Goal: Transaction & Acquisition: Register for event/course

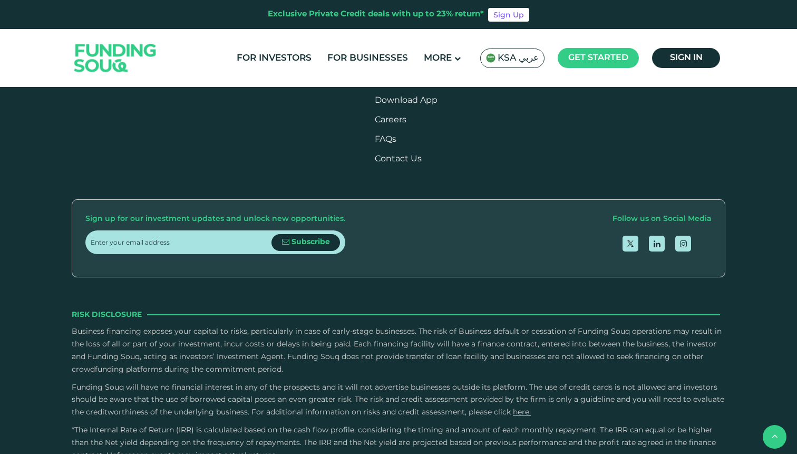
scroll to position [1241, 0]
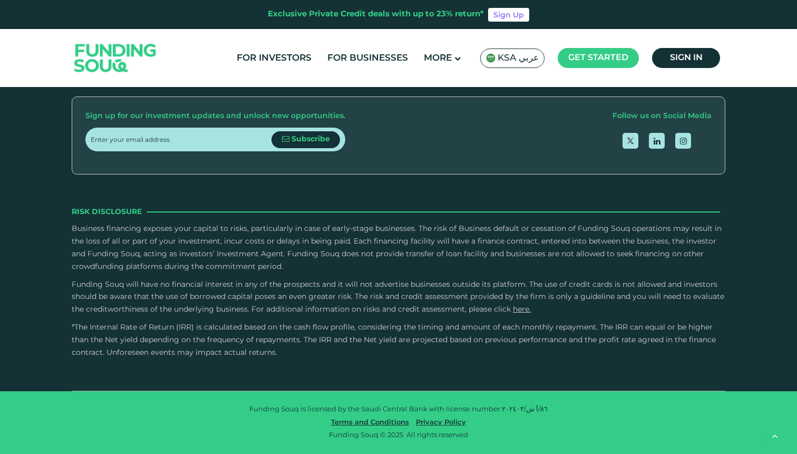
type tc-range-slider "4"
click at [496, 58] on img at bounding box center [490, 57] width 9 height 9
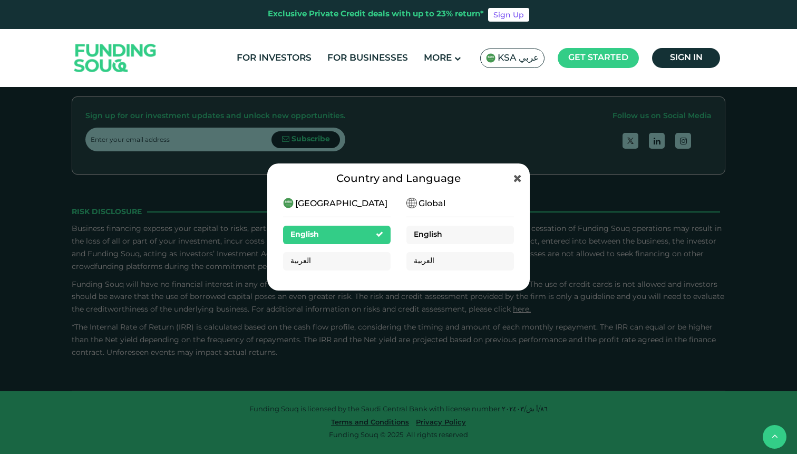
click at [457, 230] on div "English" at bounding box center [461, 235] width 108 height 18
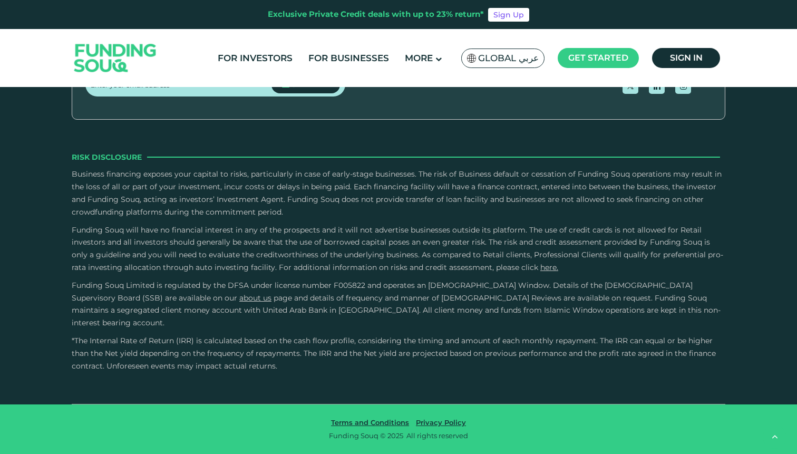
scroll to position [1821, 0]
type tc-range-slider "4"
drag, startPoint x: 124, startPoint y: 214, endPoint x: 138, endPoint y: 213, distance: 13.2
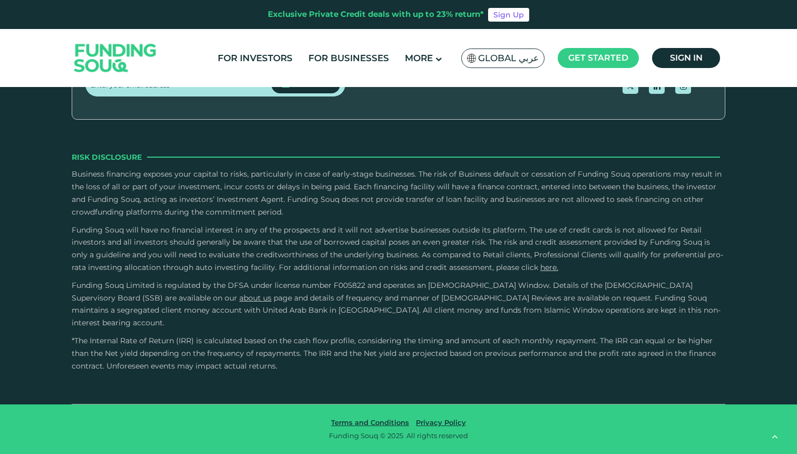
drag, startPoint x: 194, startPoint y: 212, endPoint x: 143, endPoint y: 212, distance: 50.1
drag, startPoint x: 206, startPoint y: 217, endPoint x: 139, endPoint y: 216, distance: 67.5
type tc-range-slider "760000"
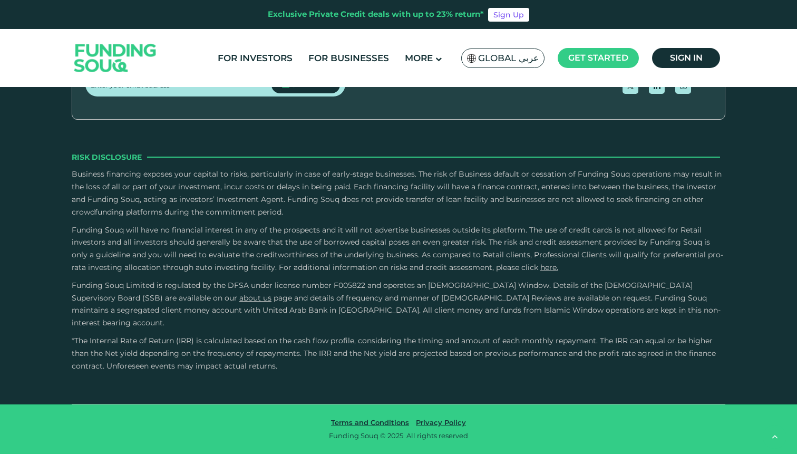
scroll to position [1743, 0]
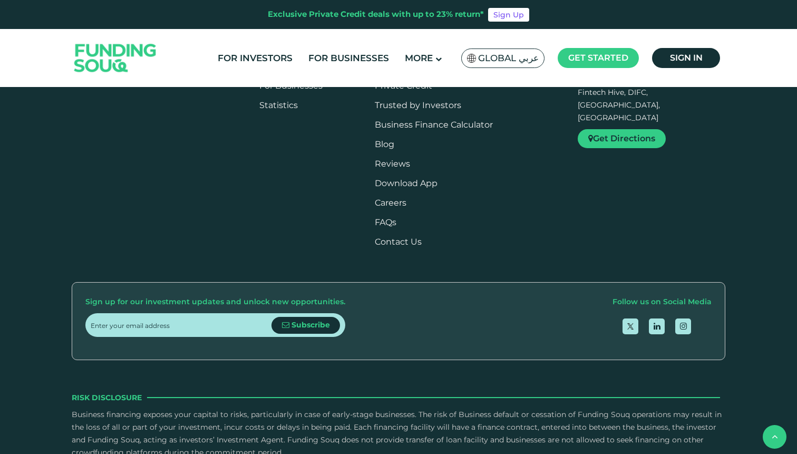
type tc-range-slider "4"
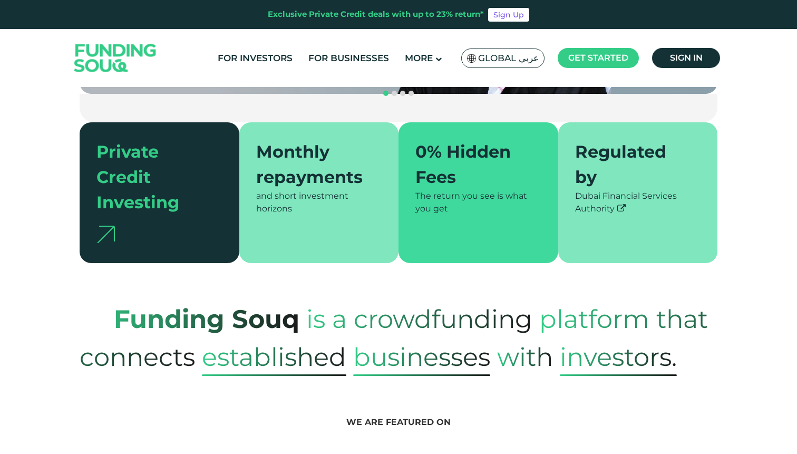
scroll to position [0, 0]
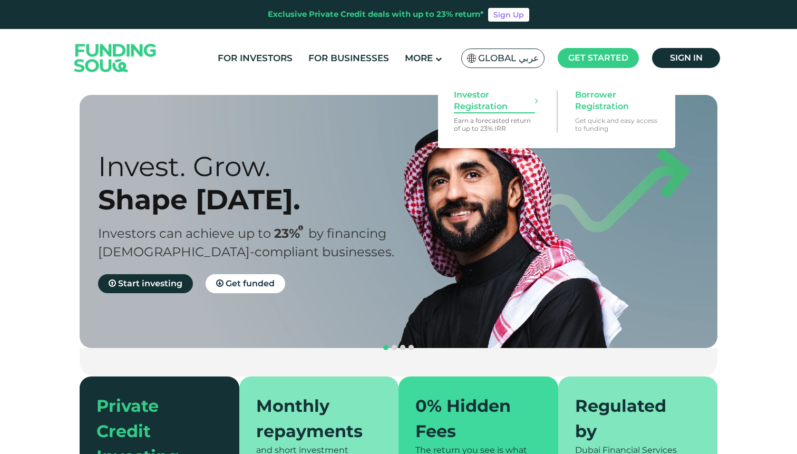
click at [494, 100] on span "Investor Registration" at bounding box center [494, 100] width 81 height 23
